Goal: Task Accomplishment & Management: Complete application form

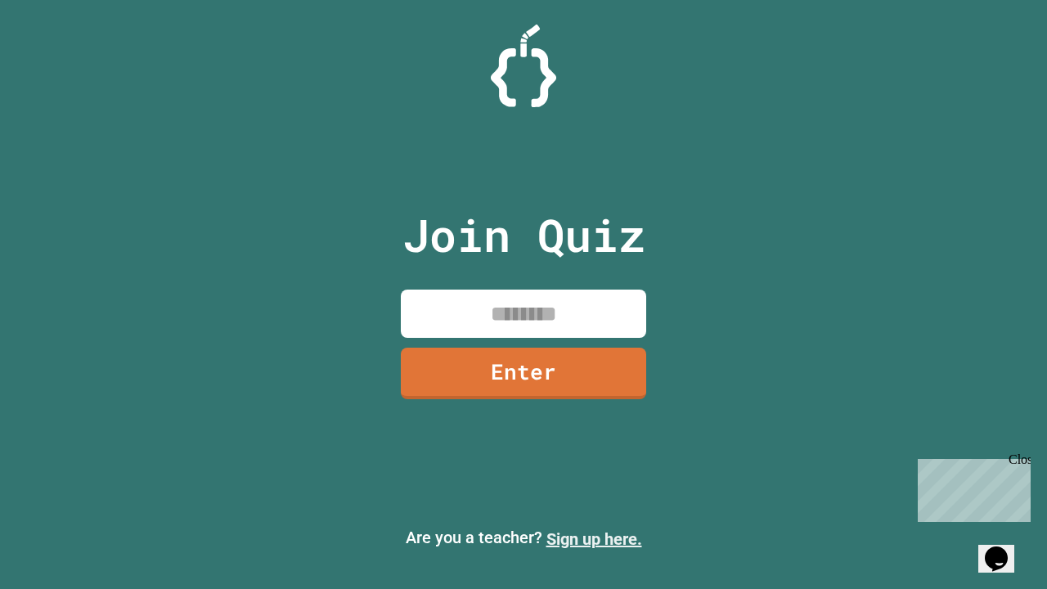
click at [594, 539] on link "Sign up here." at bounding box center [594, 539] width 96 height 20
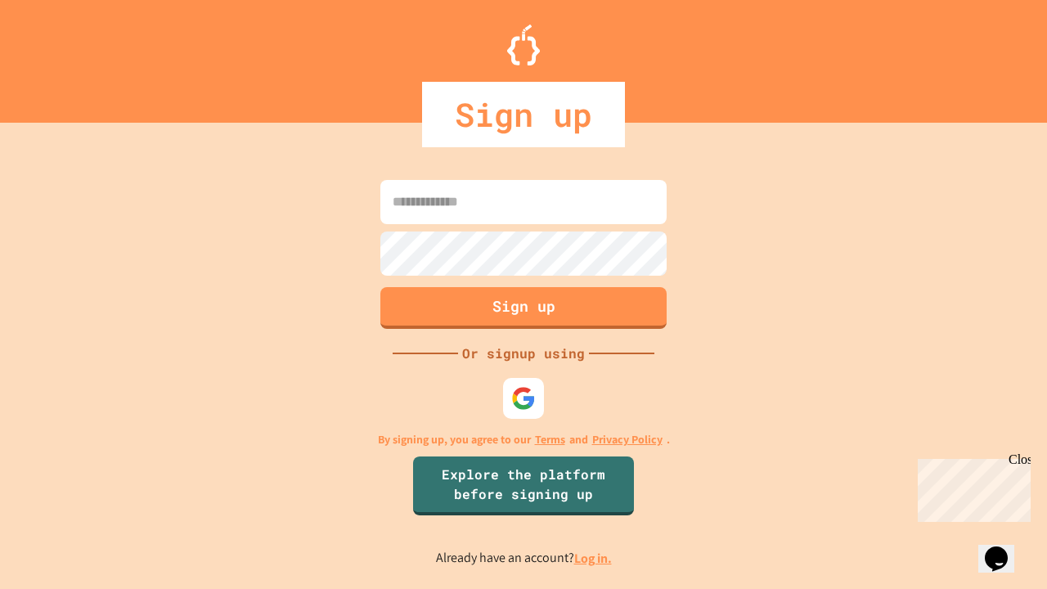
click at [594, 558] on link "Log in." at bounding box center [593, 557] width 38 height 17
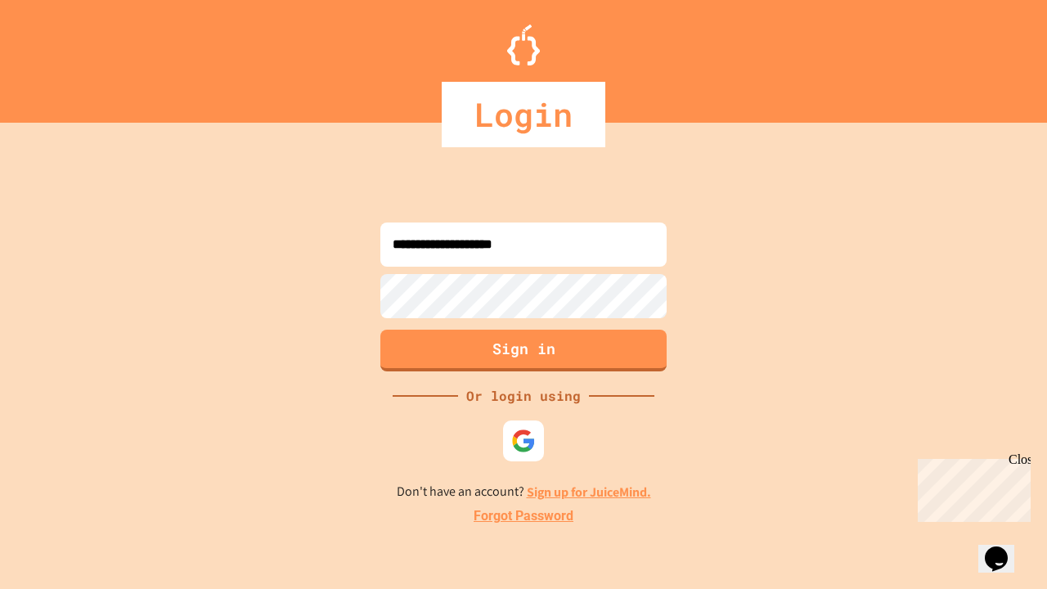
type input "**********"
